Goal: Navigation & Orientation: Find specific page/section

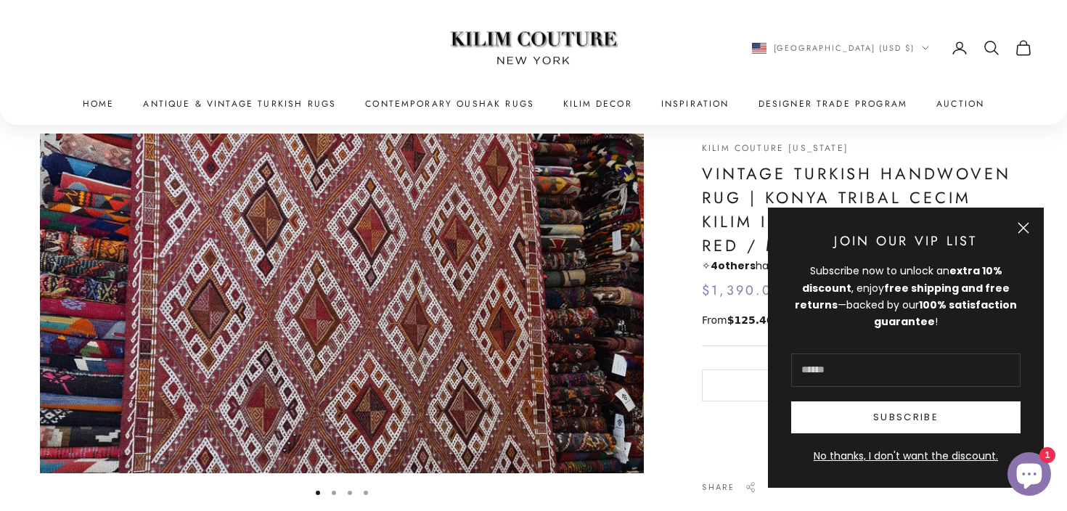
scroll to position [51, 0]
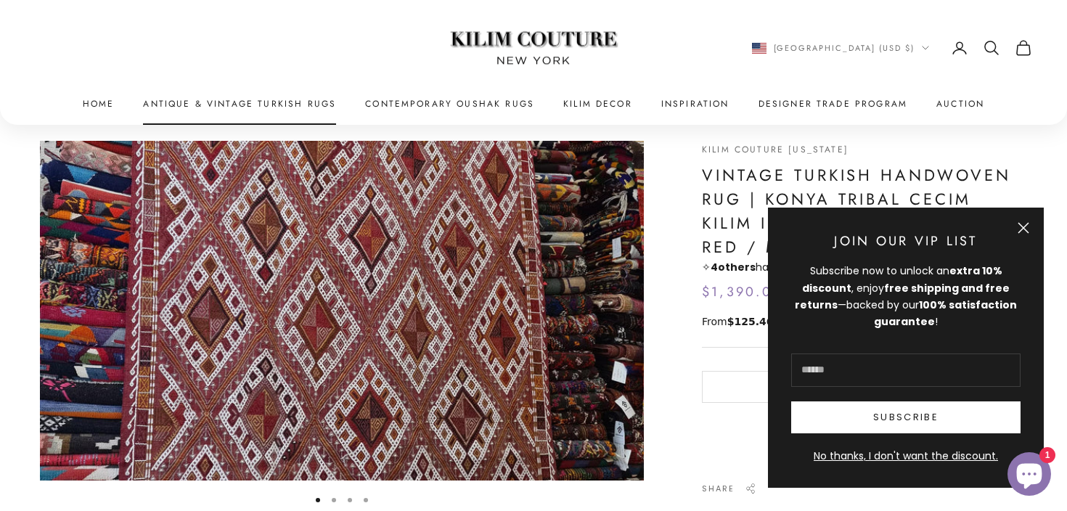
click at [285, 105] on link "Antique & Vintage Turkish Rugs" at bounding box center [239, 104] width 193 height 15
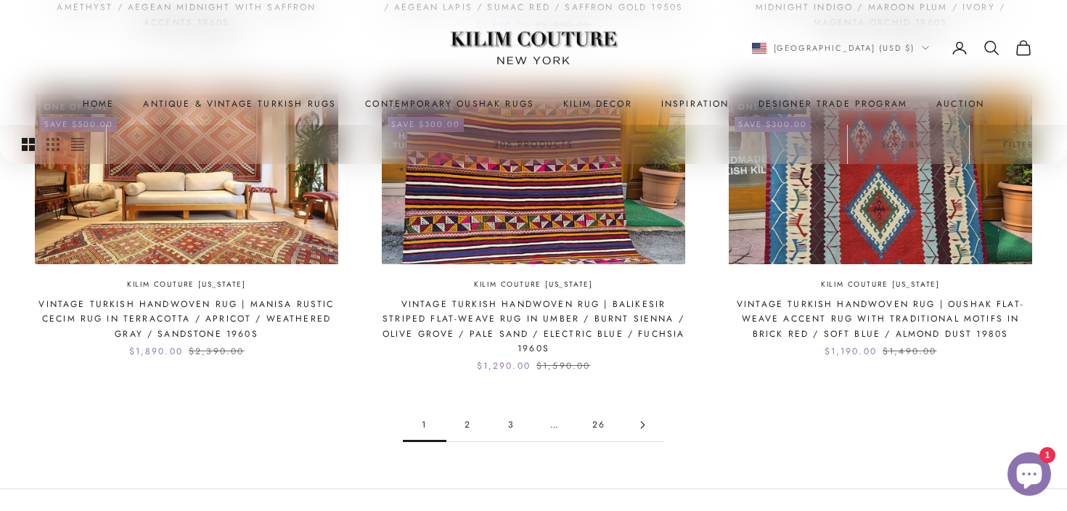
scroll to position [1402, 0]
click at [471, 423] on link "2" at bounding box center [469, 424] width 44 height 33
